Goal: Check status: Check status

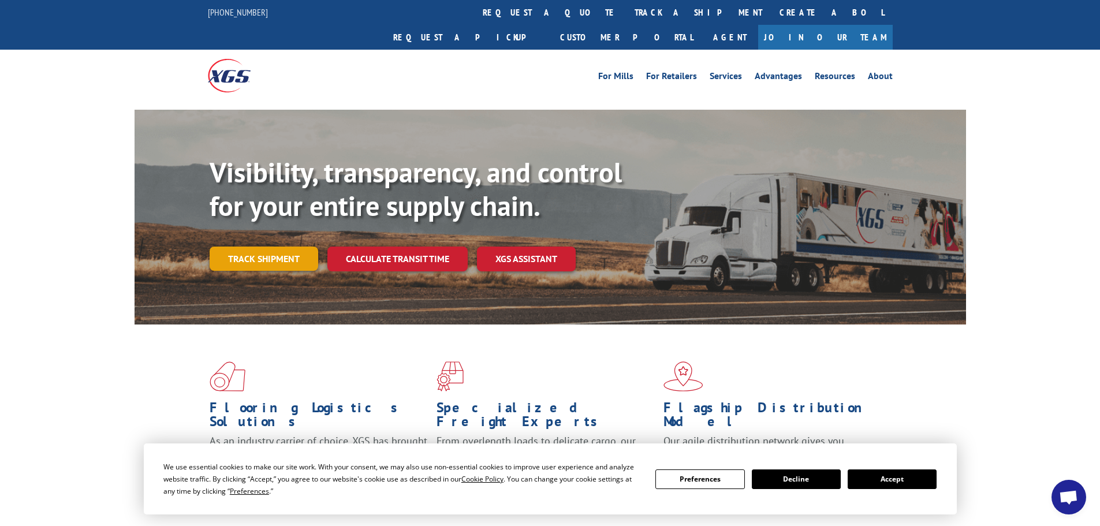
click at [295, 247] on link "Track shipment" at bounding box center [264, 259] width 109 height 24
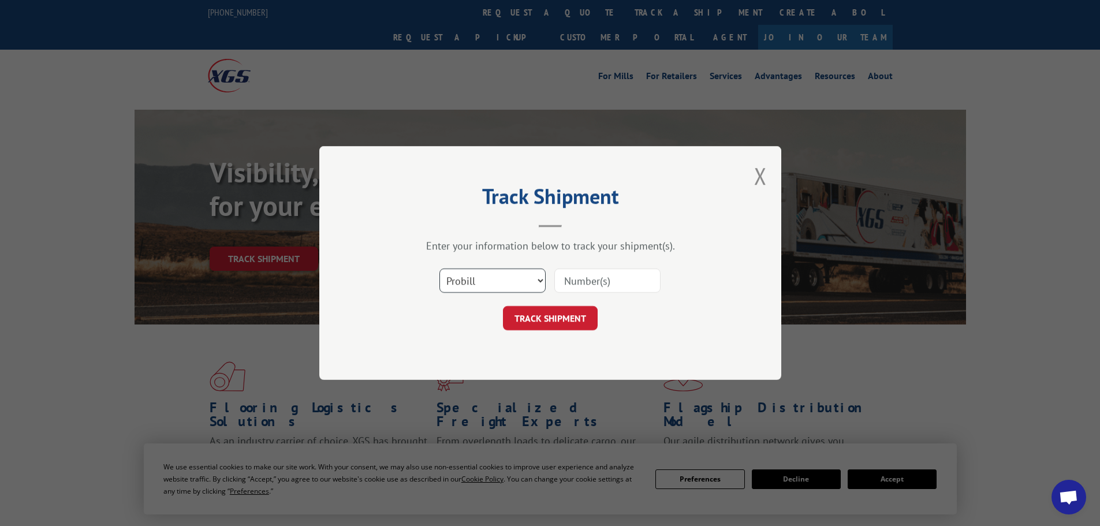
click at [479, 274] on select "Select category... Probill BOL PO" at bounding box center [492, 281] width 106 height 24
click at [439, 269] on select "Select category... Probill BOL PO" at bounding box center [492, 281] width 106 height 24
click at [555, 316] on button "TRACK SHIPMENT" at bounding box center [550, 318] width 95 height 24
click at [600, 272] on input at bounding box center [607, 281] width 106 height 24
click at [499, 277] on select "Select category... Probill BOL PO" at bounding box center [492, 281] width 106 height 24
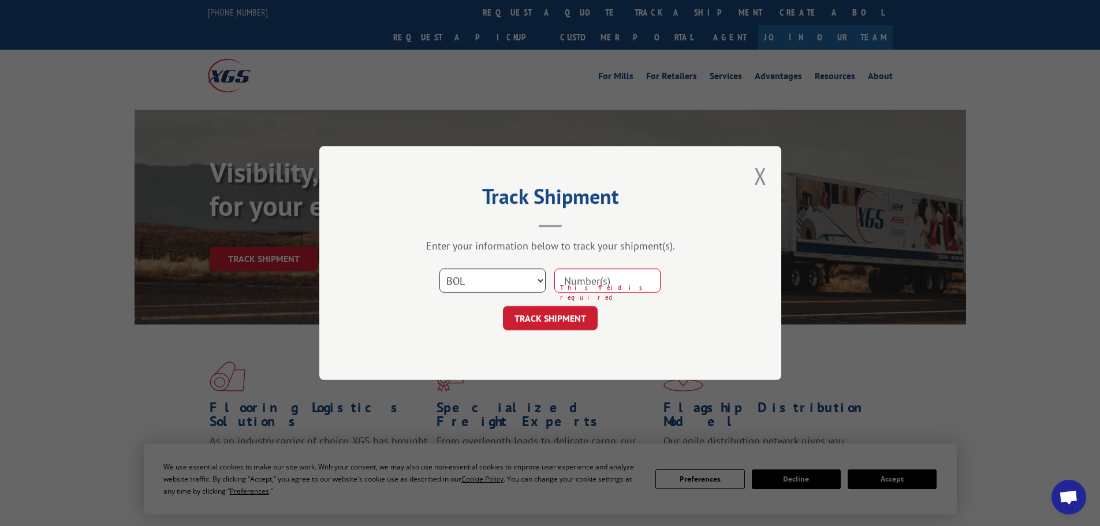
click at [499, 277] on select "Select category... Probill BOL PO" at bounding box center [492, 281] width 106 height 24
click at [535, 289] on select "Select category... Probill BOL PO" at bounding box center [492, 281] width 106 height 24
select select "po"
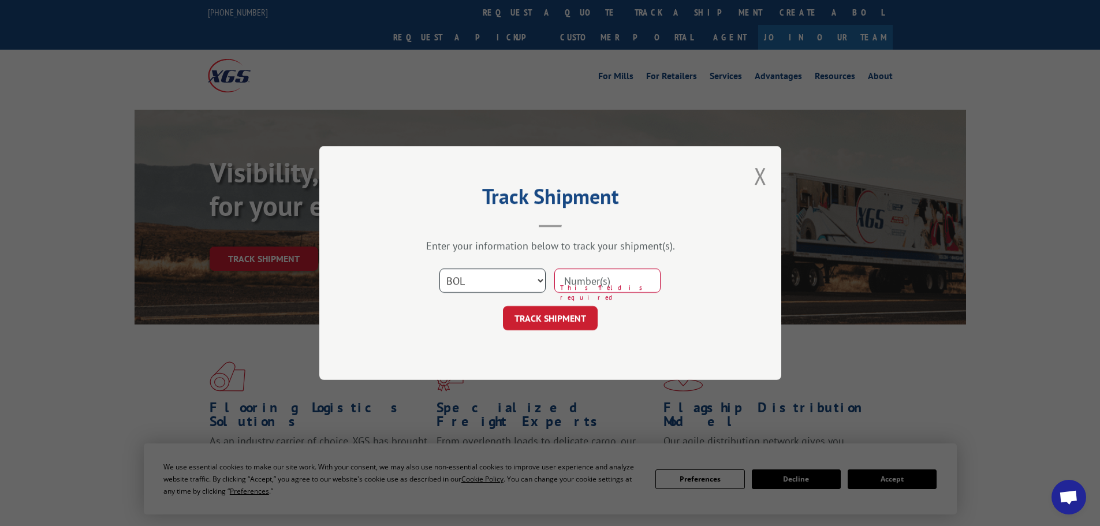
click at [439, 269] on select "Select category... Probill BOL PO" at bounding box center [492, 281] width 106 height 24
click at [590, 296] on span "This field is required" at bounding box center [610, 292] width 100 height 19
click at [596, 281] on input at bounding box center [607, 281] width 106 height 24
type input "91725"
click at [564, 315] on button "TRACK SHIPMENT" at bounding box center [550, 318] width 95 height 24
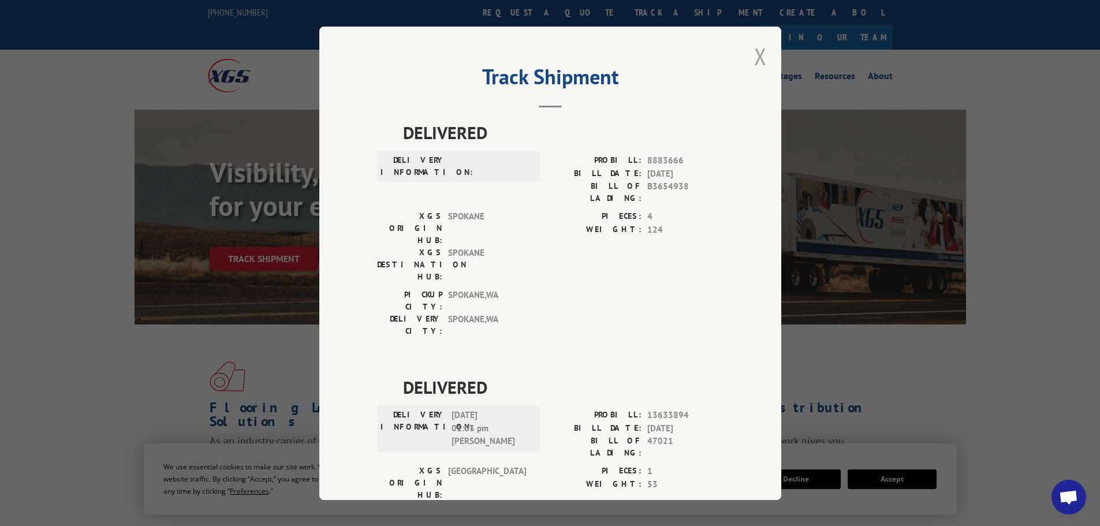
click at [756, 61] on button "Close modal" at bounding box center [760, 56] width 13 height 31
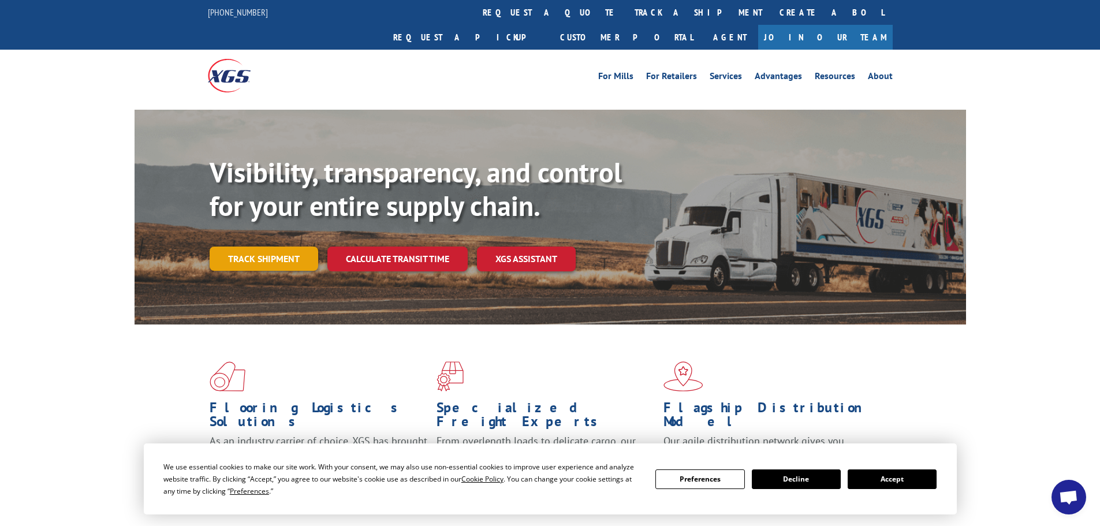
click at [257, 247] on link "Track shipment" at bounding box center [264, 259] width 109 height 24
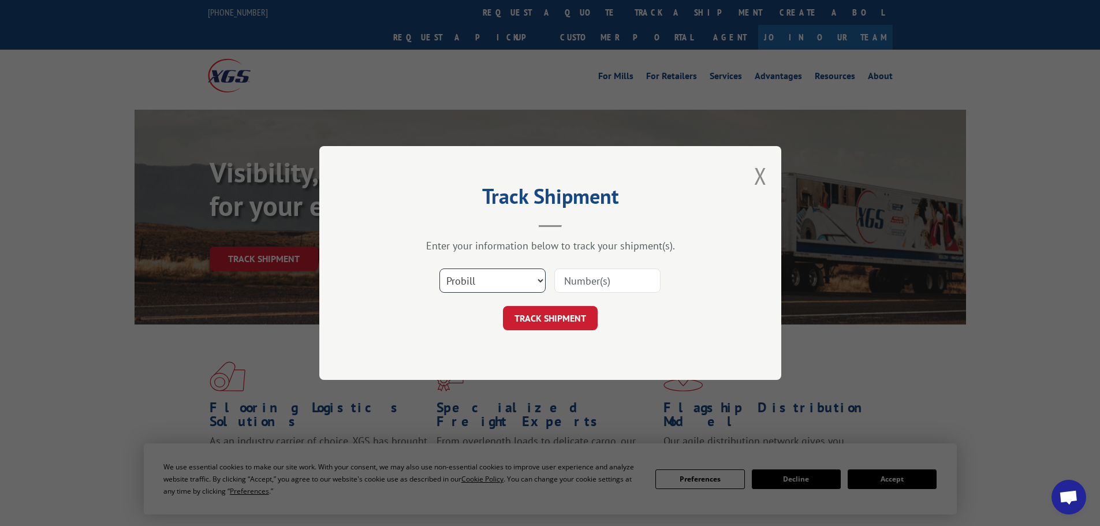
click at [487, 279] on select "Select category... Probill BOL PO" at bounding box center [492, 281] width 106 height 24
click at [583, 284] on input at bounding box center [607, 281] width 106 height 24
type input "1275203"
click at [560, 319] on button "TRACK SHIPMENT" at bounding box center [550, 318] width 95 height 24
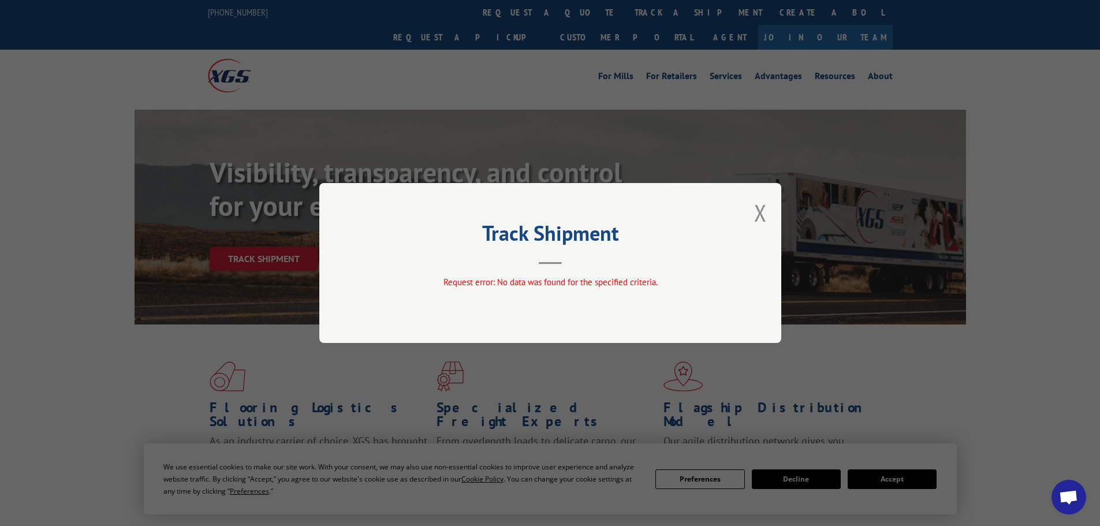
click at [754, 211] on div "Track Shipment Request error: No data was found for the specified criteria." at bounding box center [550, 263] width 462 height 160
click at [758, 212] on button "Close modal" at bounding box center [760, 212] width 13 height 31
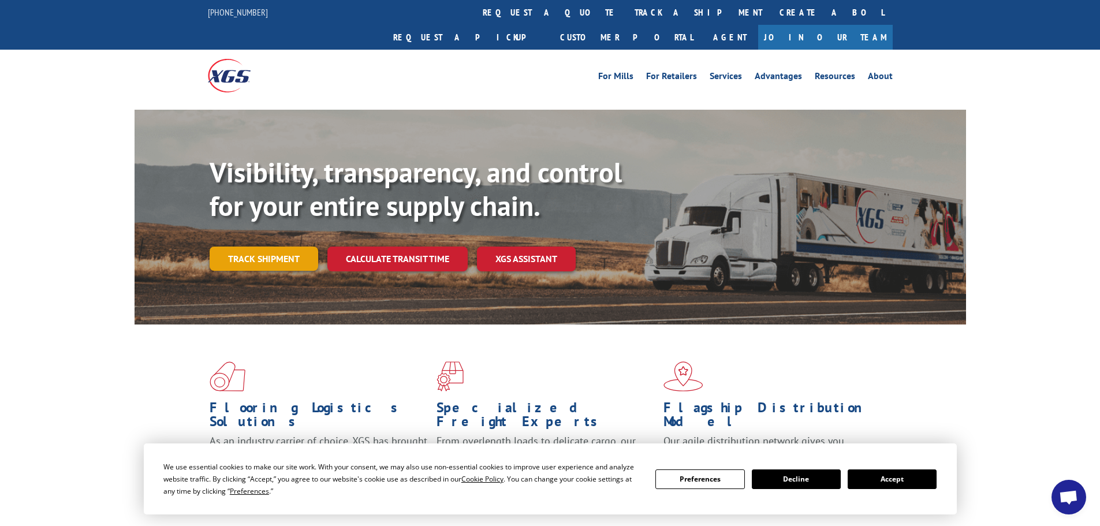
click at [266, 247] on link "Track shipment" at bounding box center [264, 259] width 109 height 24
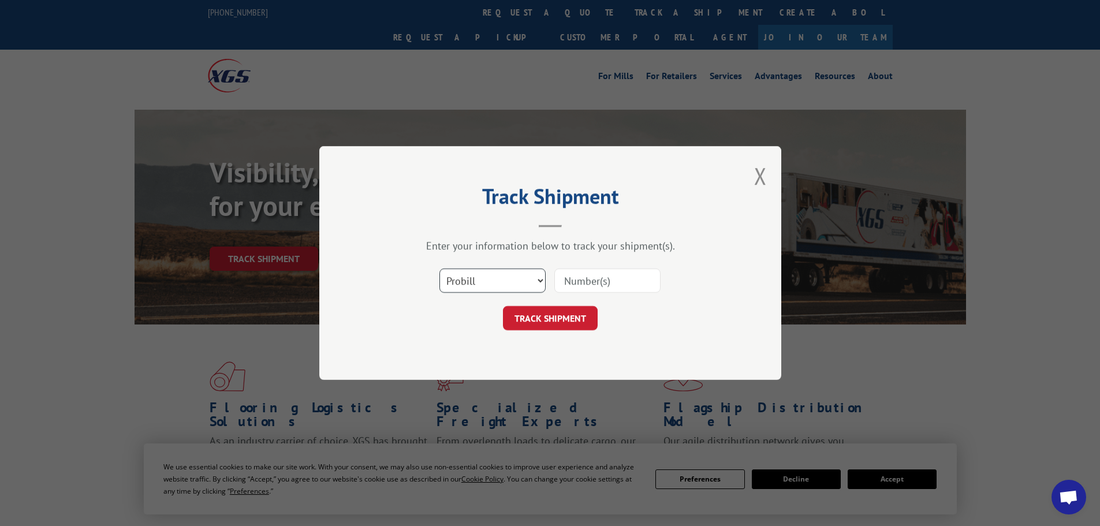
click at [530, 289] on select "Select category... Probill BOL PO" at bounding box center [492, 281] width 106 height 24
select select "bol"
click at [439, 269] on select "Select category... Probill BOL PO" at bounding box center [492, 281] width 106 height 24
click at [566, 278] on input at bounding box center [607, 281] width 106 height 24
type input "1275203"
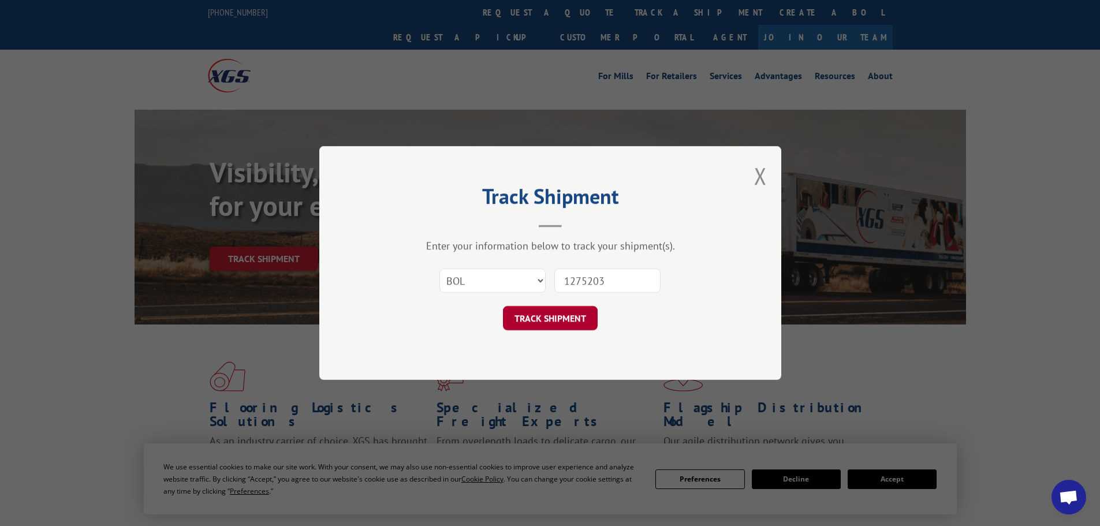
click at [551, 325] on button "TRACK SHIPMENT" at bounding box center [550, 318] width 95 height 24
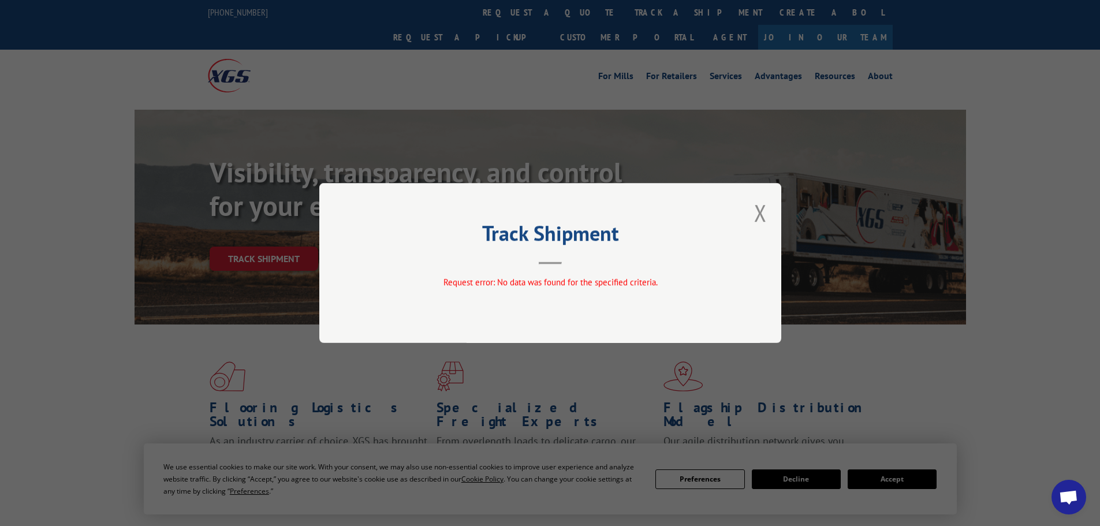
click at [770, 211] on div "Track Shipment Request error: No data was found for the specified criteria." at bounding box center [550, 263] width 462 height 160
click at [761, 214] on button "Close modal" at bounding box center [760, 212] width 13 height 31
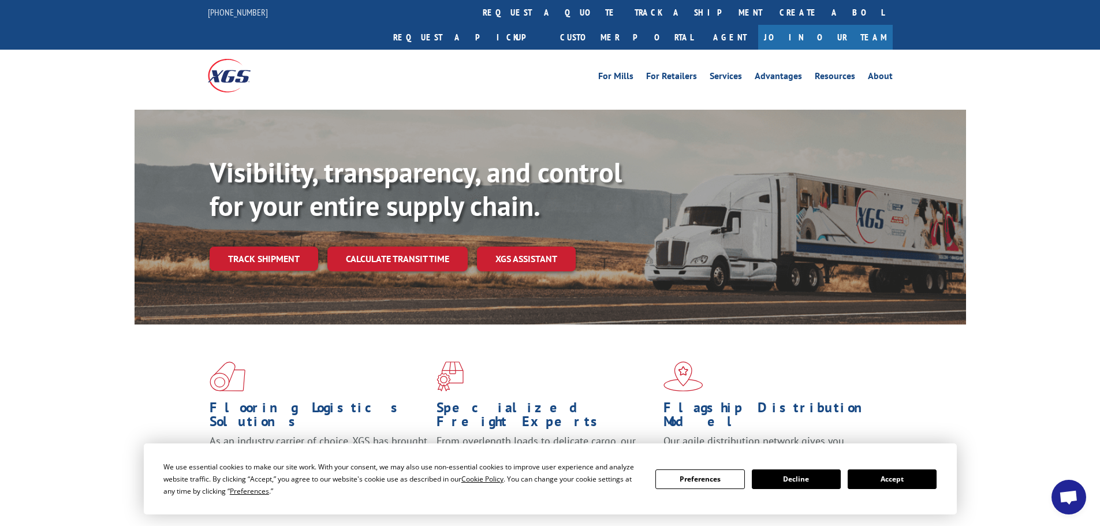
click at [238, 246] on div "Visibility, transparency, and control for your entire supply chain. Track shipm…" at bounding box center [588, 236] width 756 height 161
click at [243, 247] on link "Track shipment" at bounding box center [264, 259] width 109 height 24
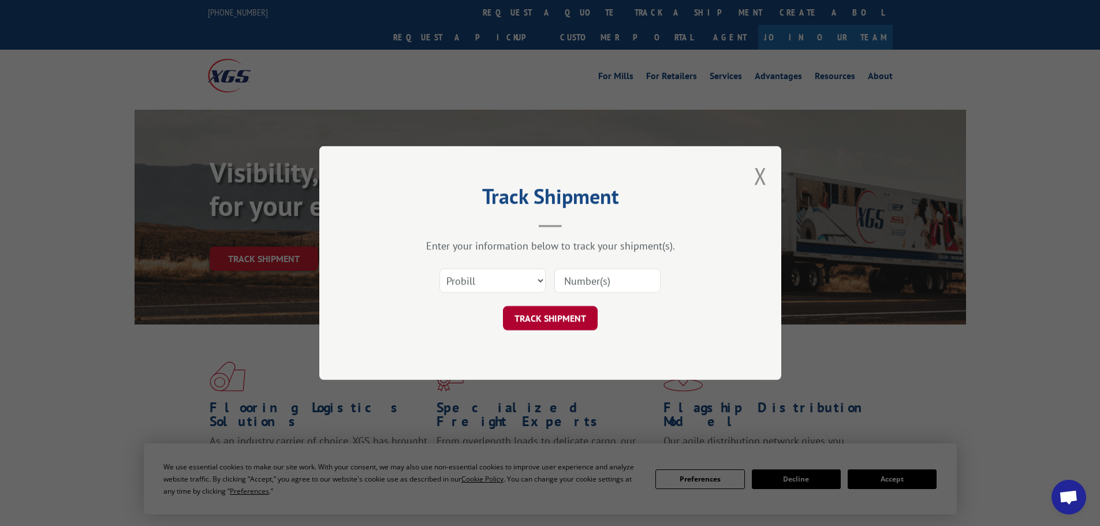
click at [581, 326] on button "TRACK SHIPMENT" at bounding box center [550, 318] width 95 height 24
click at [756, 178] on button "Close modal" at bounding box center [760, 176] width 13 height 31
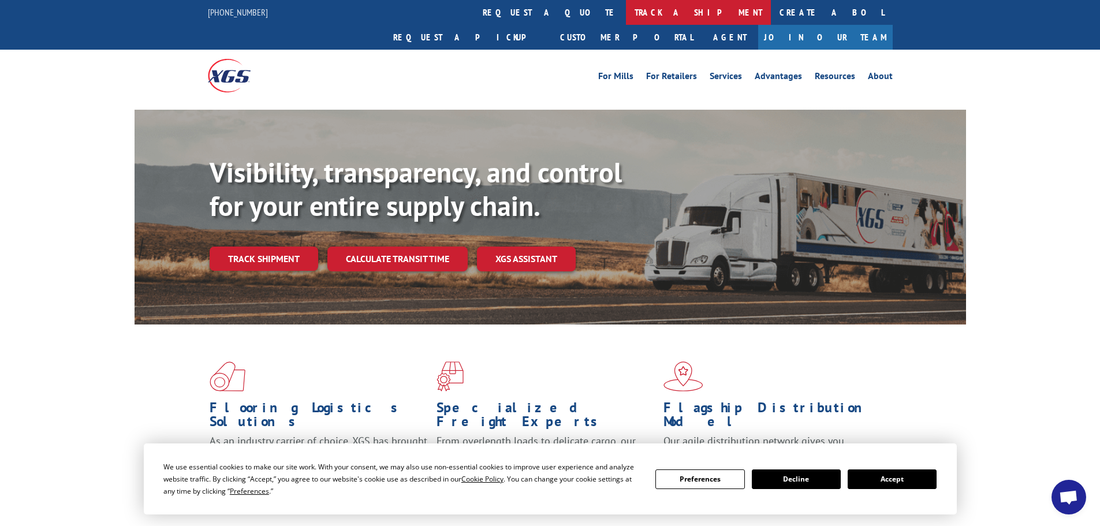
click at [626, 13] on link "track a shipment" at bounding box center [698, 12] width 145 height 25
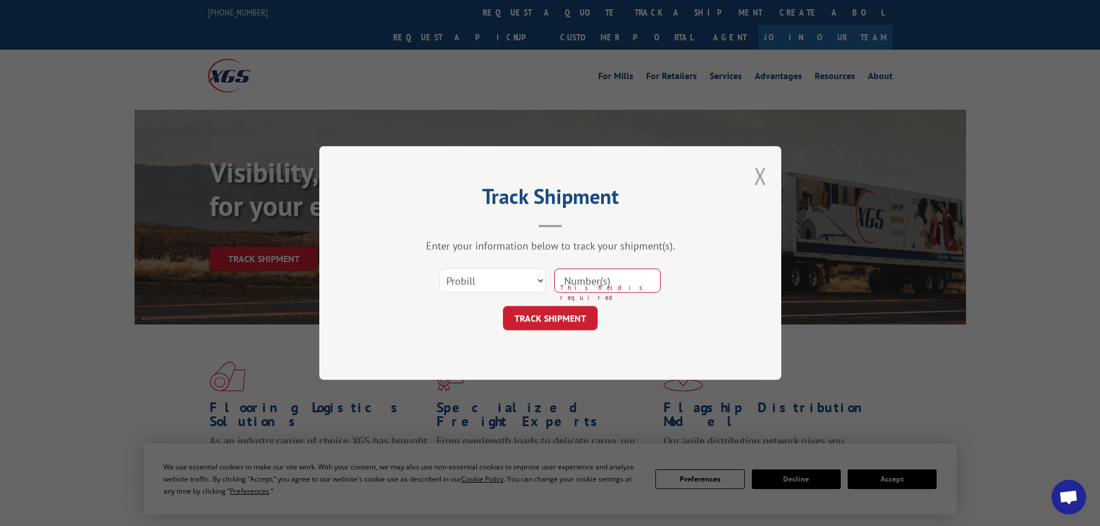
click at [760, 177] on button "Close modal" at bounding box center [760, 176] width 13 height 31
